Goal: Transaction & Acquisition: Purchase product/service

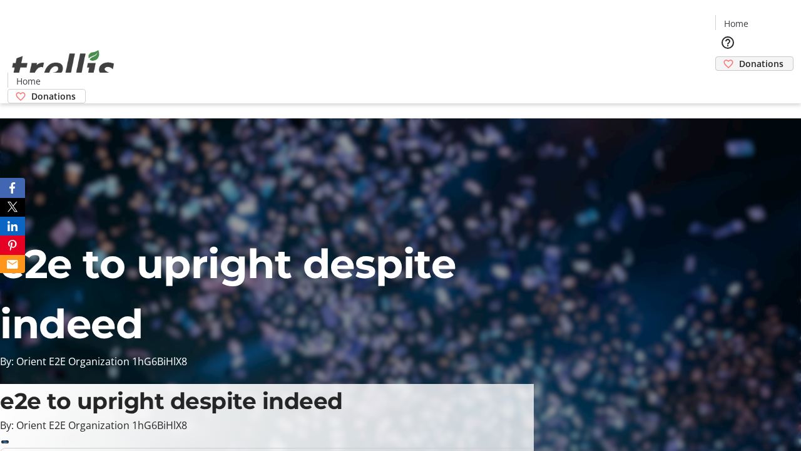
click at [739, 57] on span "Donations" at bounding box center [761, 63] width 44 height 13
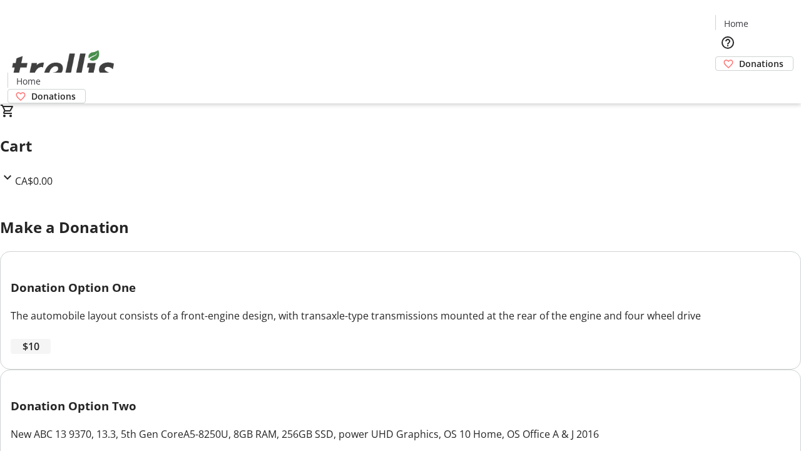
click at [39, 354] on span "$10" at bounding box center [31, 346] width 17 height 15
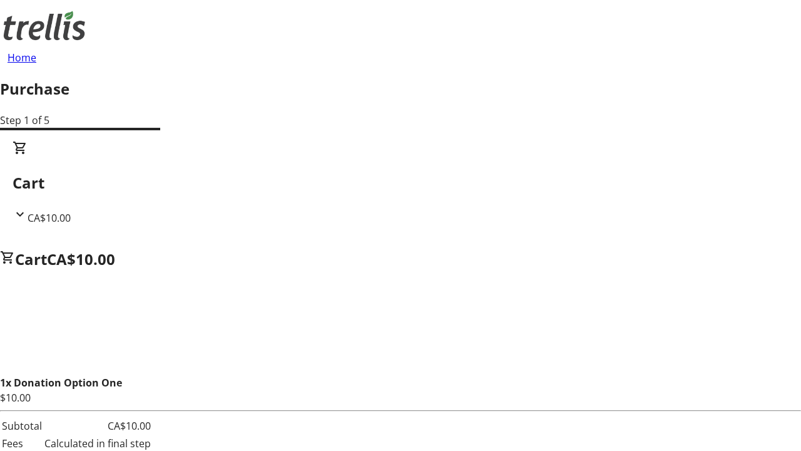
select select "CA"
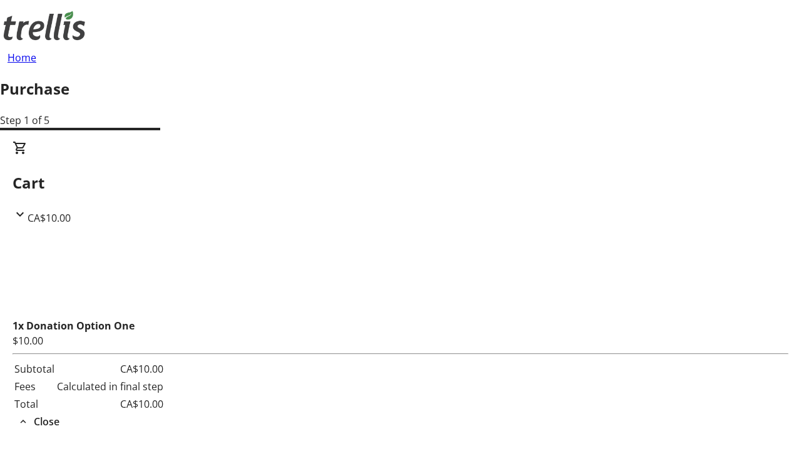
type input "[EMAIL_ADDRESS][DOMAIN_NAME]"
type input "[PERSON_NAME]"
type input "Blick"
type input "[STREET_ADDRESS][PERSON_NAME]"
type input "Kelowna"
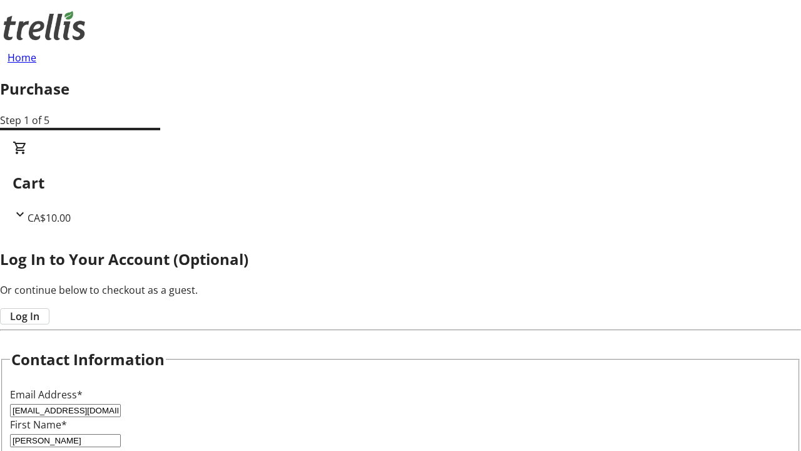
select select "BC"
type input "Kelowna"
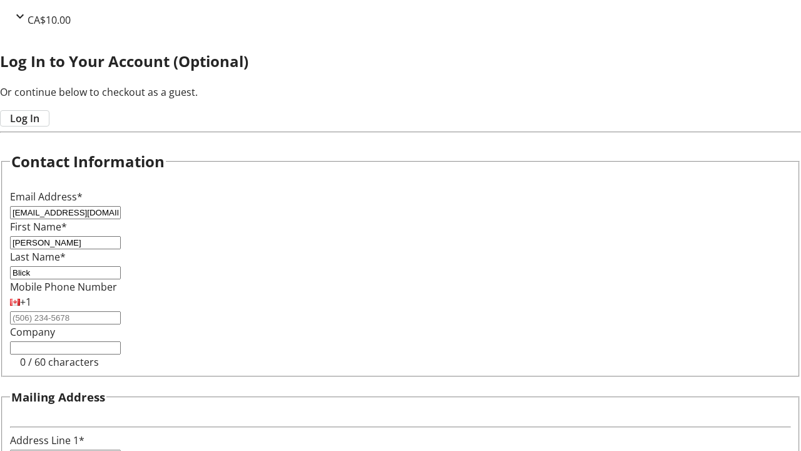
type input "V1Y 0C2"
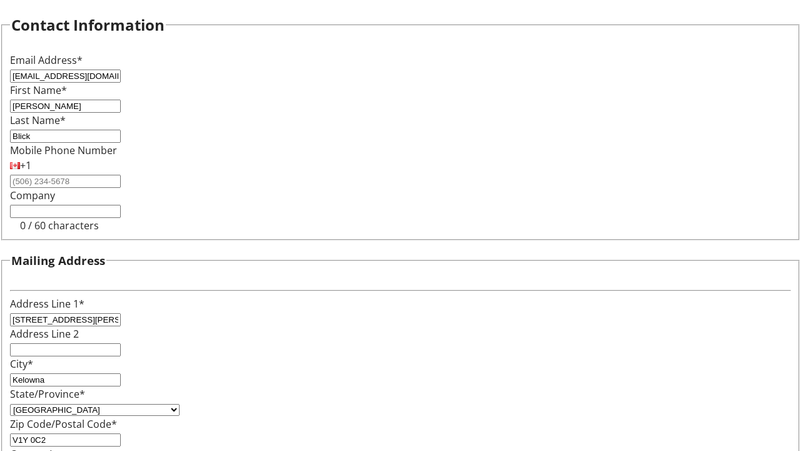
scroll to position [337, 0]
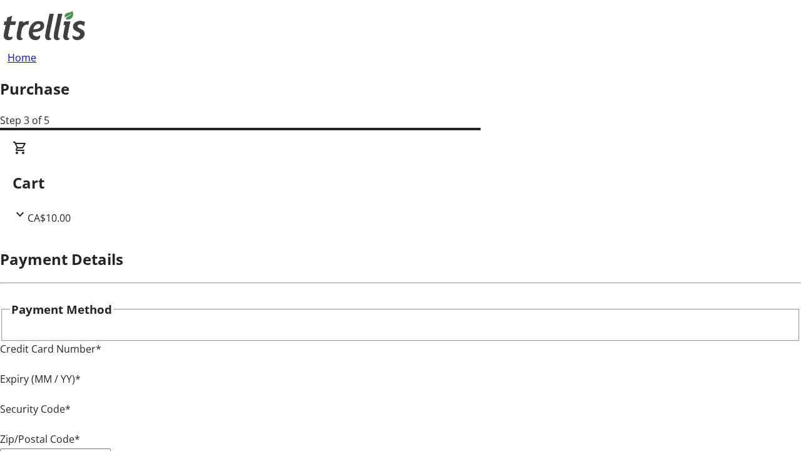
type input "V1Y 0C2"
